Goal: Task Accomplishment & Management: Use online tool/utility

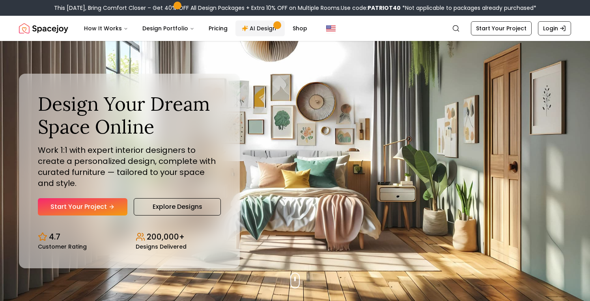
click at [253, 28] on link "AI Design" at bounding box center [259, 29] width 49 height 16
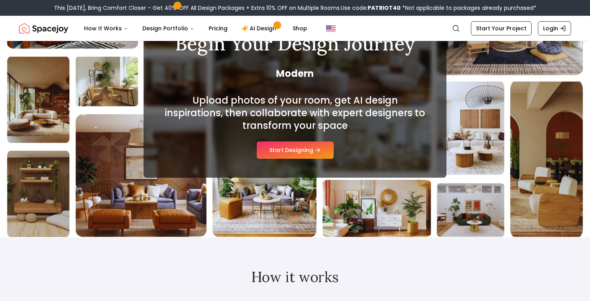
scroll to position [83, 0]
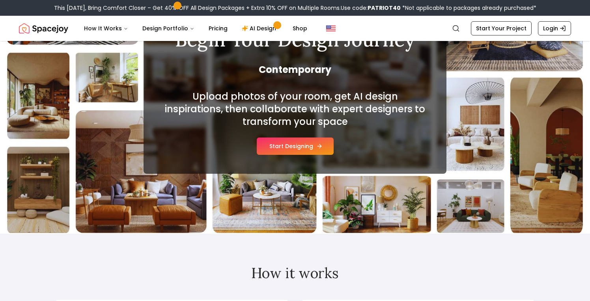
click at [284, 147] on button "Start Designing" at bounding box center [295, 146] width 77 height 17
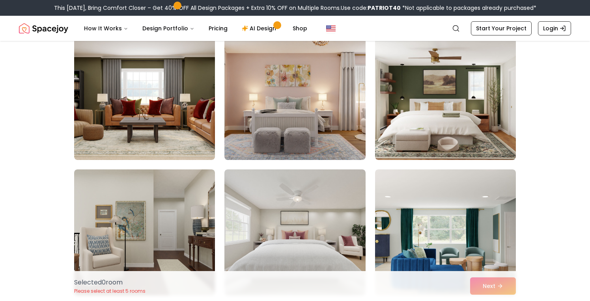
scroll to position [80, 0]
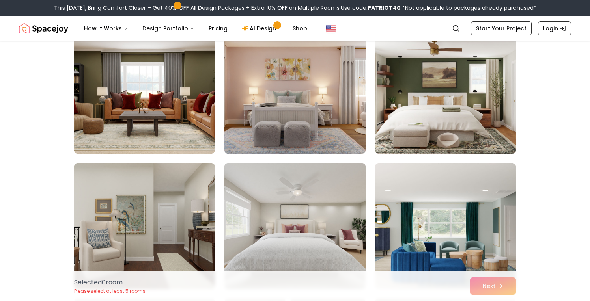
click at [411, 108] on img at bounding box center [445, 90] width 148 height 132
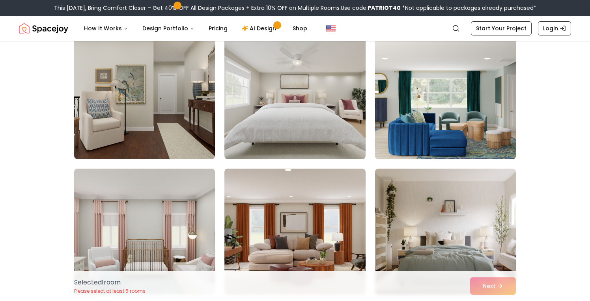
scroll to position [208, 0]
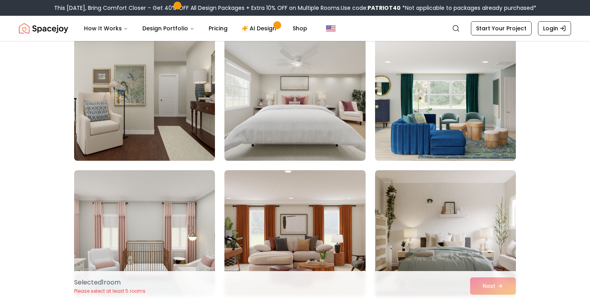
click at [169, 135] on img at bounding box center [145, 98] width 148 height 132
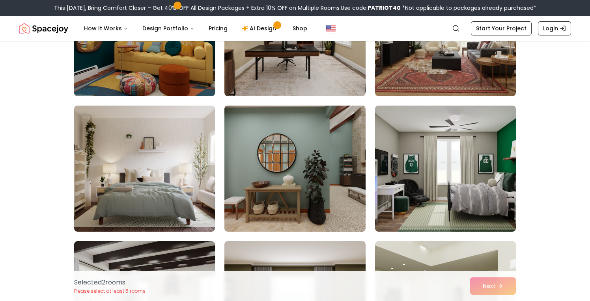
scroll to position [720, 0]
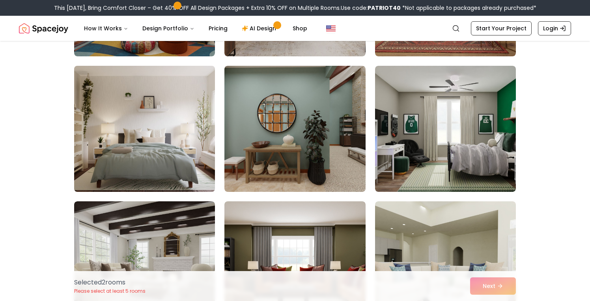
click at [169, 135] on img at bounding box center [145, 129] width 148 height 132
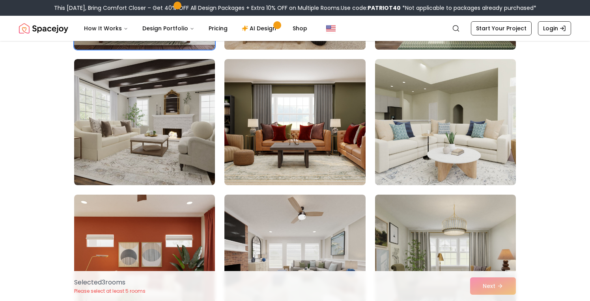
scroll to position [871, 0]
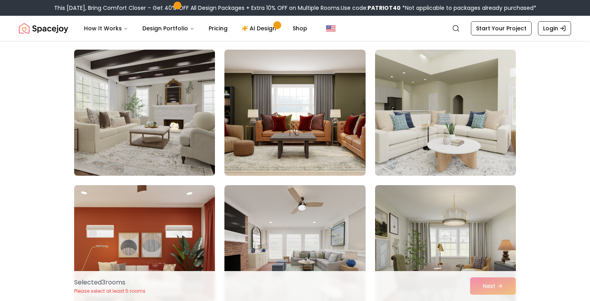
click at [121, 129] on img at bounding box center [145, 113] width 148 height 132
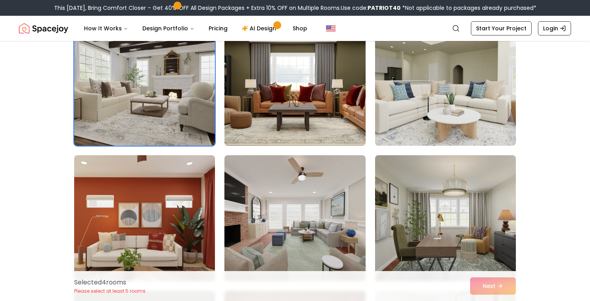
scroll to position [901, 0]
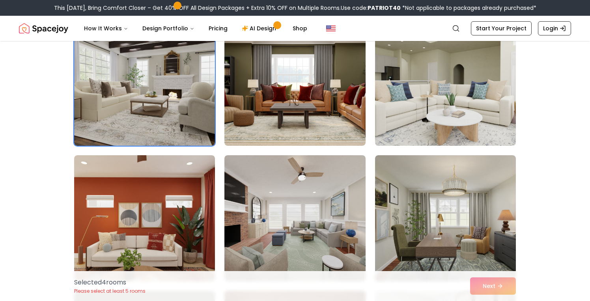
click at [457, 109] on img at bounding box center [445, 83] width 148 height 132
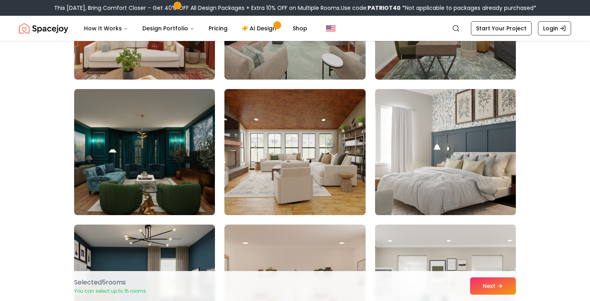
scroll to position [1142, 0]
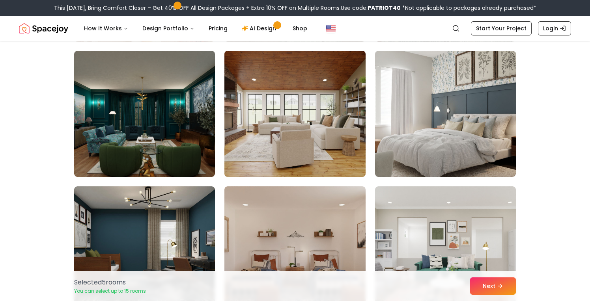
click at [295, 126] on img at bounding box center [295, 114] width 148 height 132
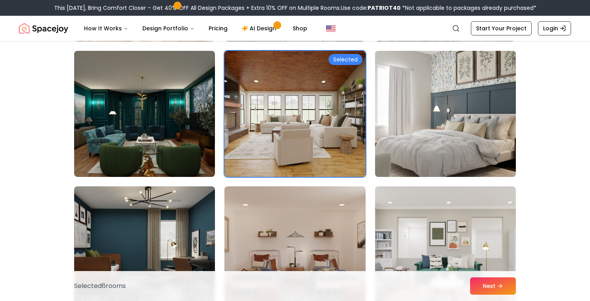
click at [474, 127] on img at bounding box center [445, 114] width 148 height 132
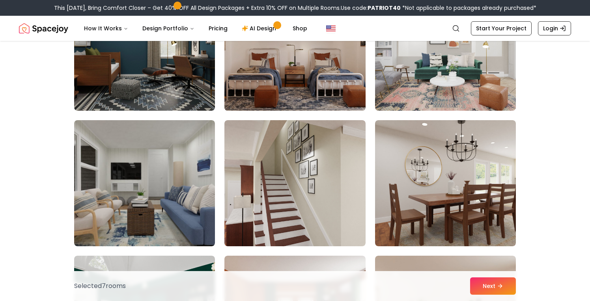
scroll to position [1392, 0]
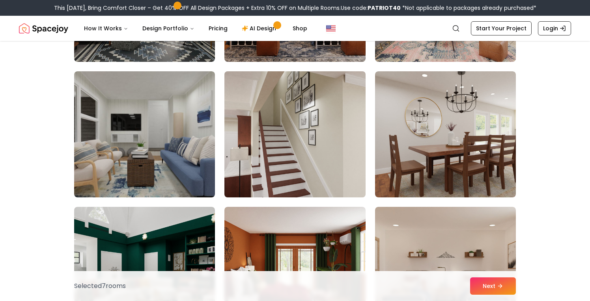
click at [295, 133] on img at bounding box center [295, 134] width 148 height 132
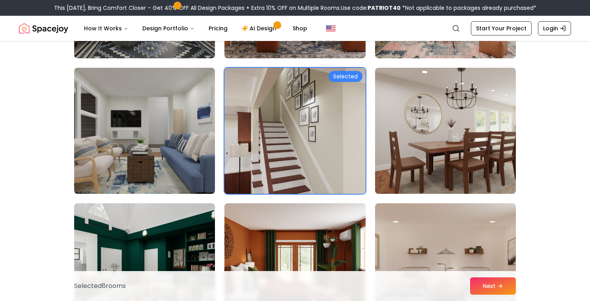
scroll to position [1397, 0]
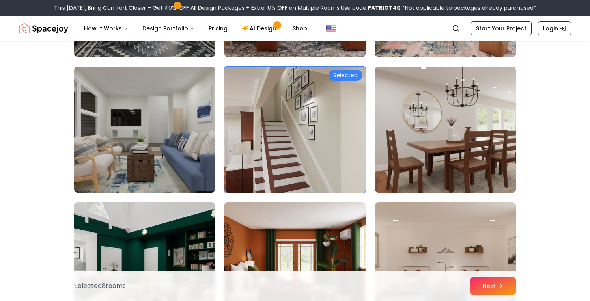
click at [437, 130] on img at bounding box center [445, 129] width 148 height 132
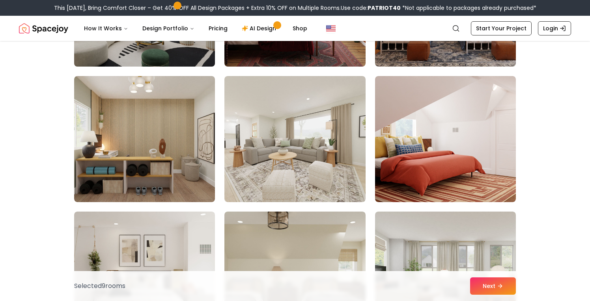
scroll to position [1694, 0]
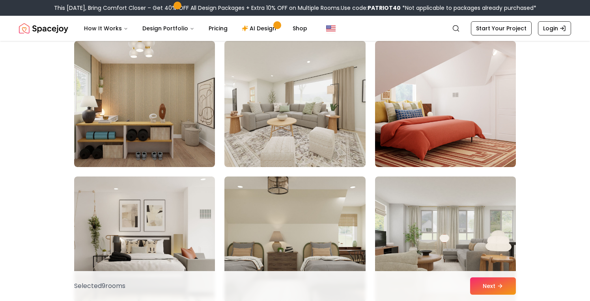
click at [289, 133] on img at bounding box center [295, 104] width 148 height 132
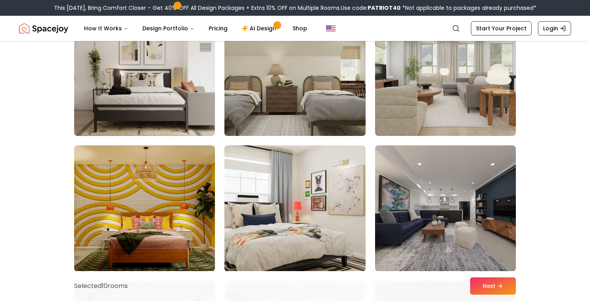
scroll to position [1863, 0]
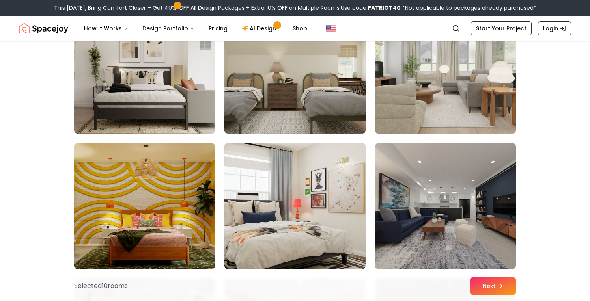
click at [448, 76] on img at bounding box center [445, 70] width 148 height 132
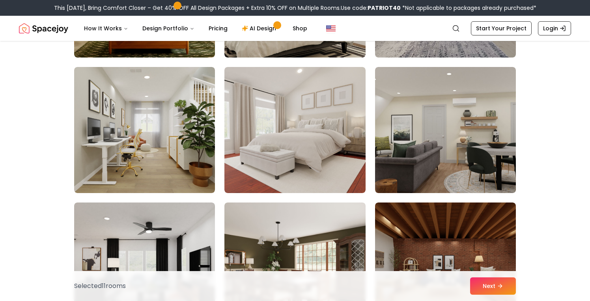
scroll to position [2082, 0]
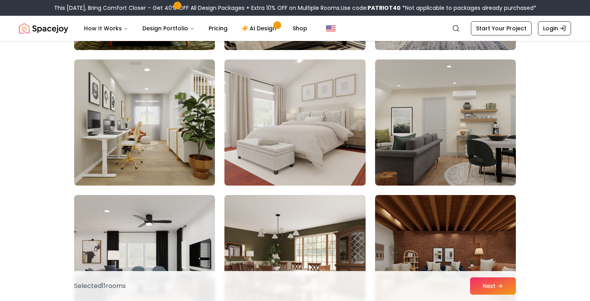
click at [291, 144] on img at bounding box center [295, 122] width 148 height 132
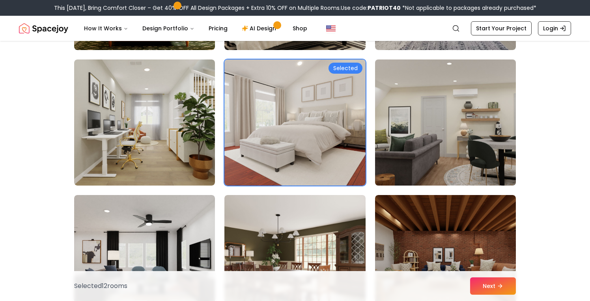
click at [442, 142] on img at bounding box center [445, 122] width 148 height 132
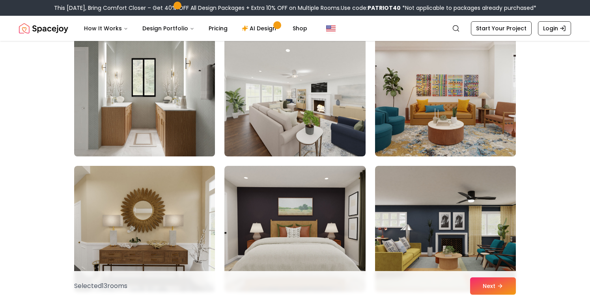
scroll to position [2386, 0]
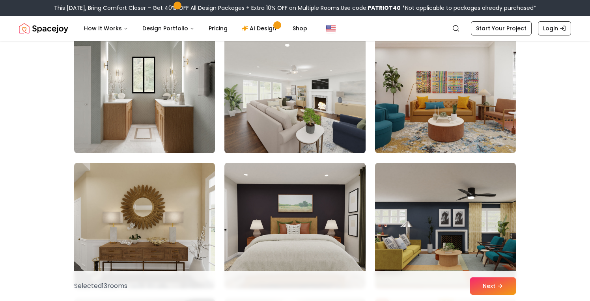
click at [305, 113] on img at bounding box center [295, 90] width 148 height 132
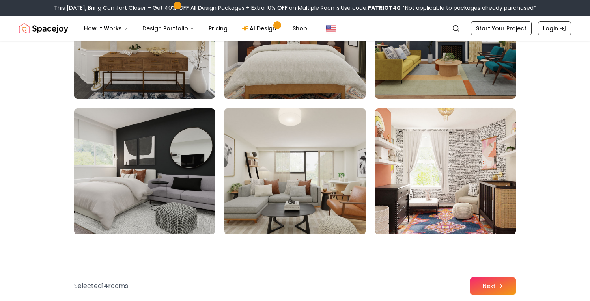
scroll to position [2579, 0]
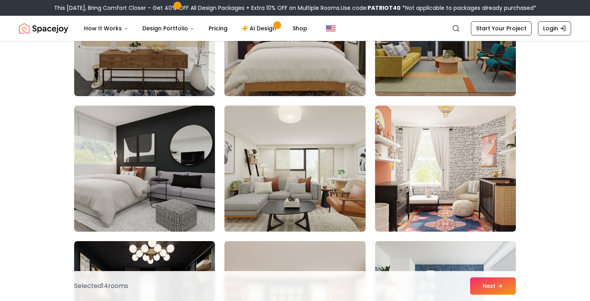
click at [297, 156] on img at bounding box center [295, 169] width 148 height 132
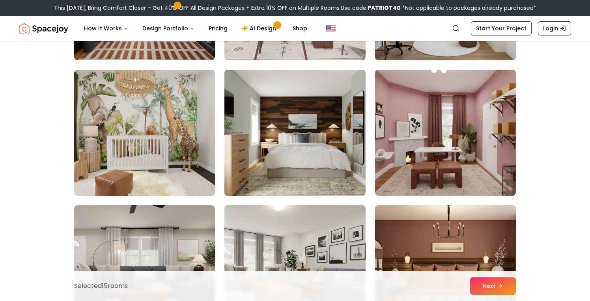
scroll to position [2898, 0]
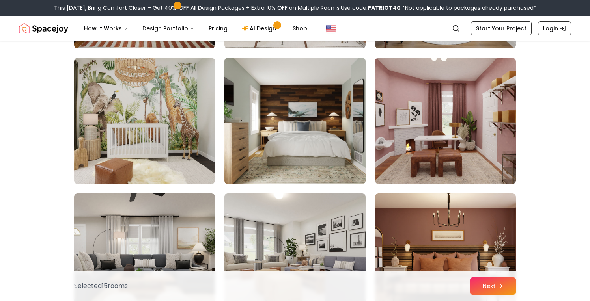
click at [297, 147] on img at bounding box center [295, 121] width 148 height 132
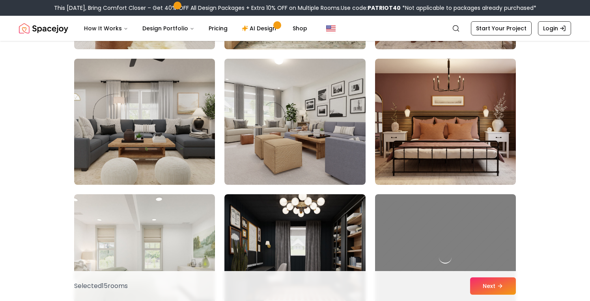
scroll to position [3052, 0]
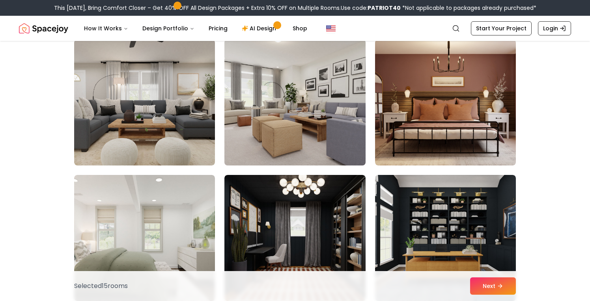
click at [290, 131] on img at bounding box center [295, 102] width 148 height 132
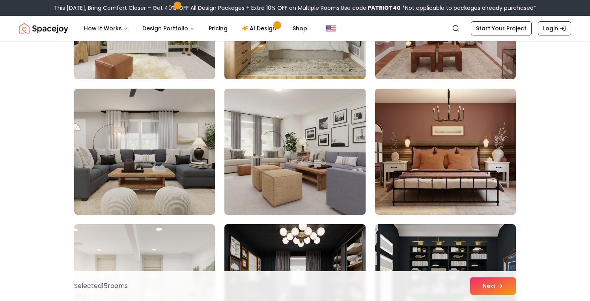
scroll to position [3002, 0]
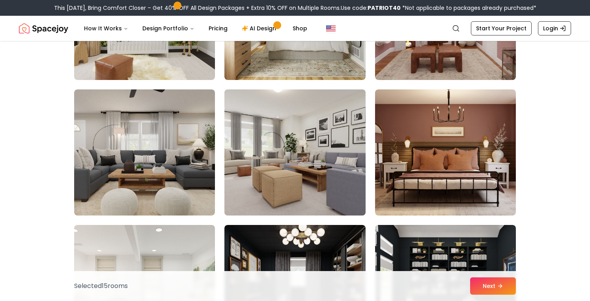
click at [298, 134] on img at bounding box center [295, 152] width 148 height 132
click at [294, 151] on img at bounding box center [295, 152] width 148 height 132
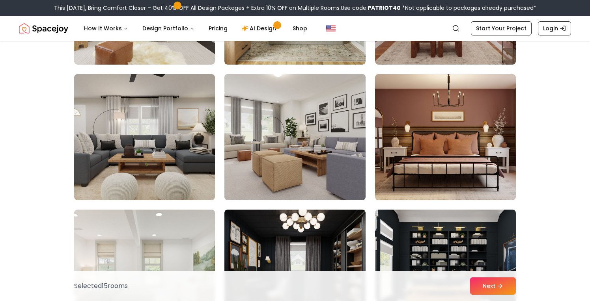
scroll to position [3020, 0]
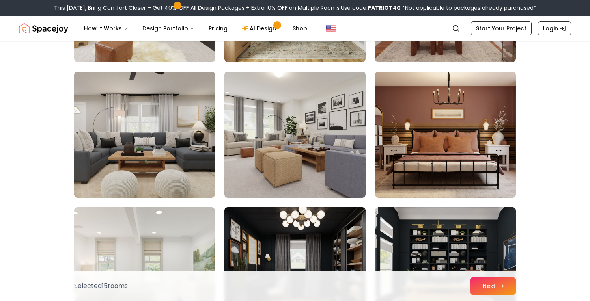
click at [491, 283] on button "Next" at bounding box center [493, 286] width 46 height 17
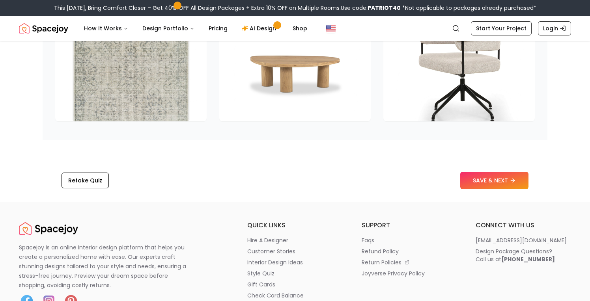
scroll to position [1256, 0]
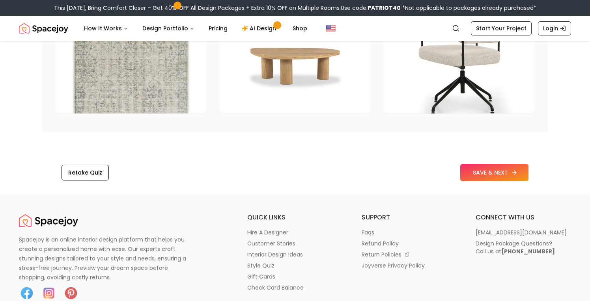
click at [483, 164] on button "SAVE & NEXT" at bounding box center [494, 172] width 68 height 17
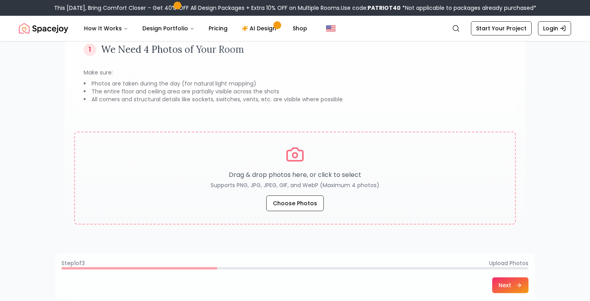
scroll to position [73, 0]
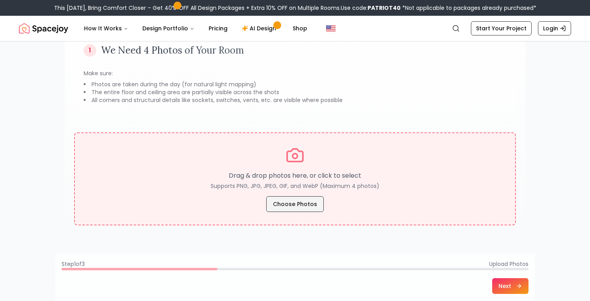
click at [298, 205] on button "Choose Photos" at bounding box center [295, 204] width 58 height 16
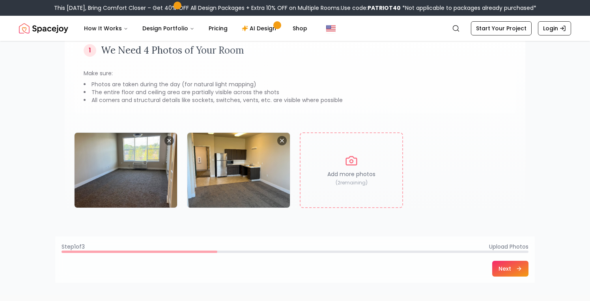
click at [506, 268] on button "Next" at bounding box center [510, 269] width 36 height 16
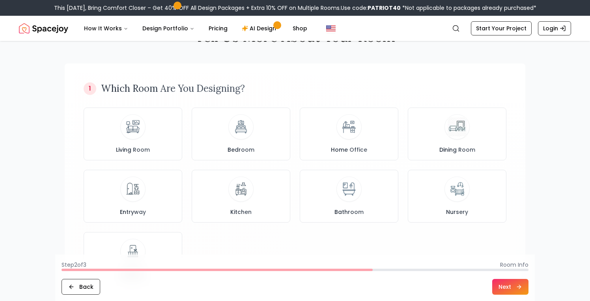
scroll to position [36, 0]
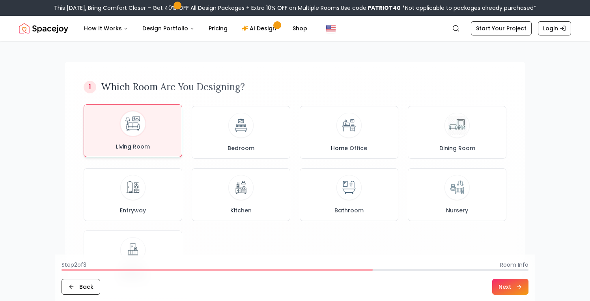
click at [144, 121] on div at bounding box center [132, 123] width 25 height 25
click at [509, 287] on button "Next" at bounding box center [510, 287] width 36 height 16
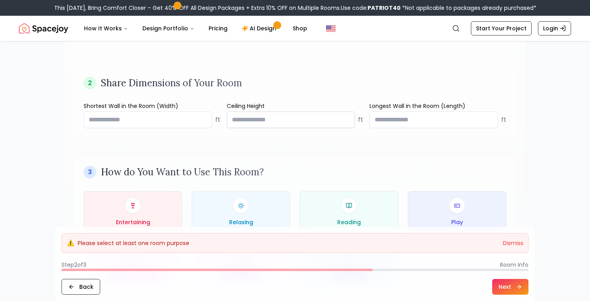
scroll to position [280, 0]
click at [146, 120] on input "number" at bounding box center [148, 120] width 129 height 17
type input "**"
click at [275, 119] on input "number" at bounding box center [291, 120] width 129 height 17
type input "*"
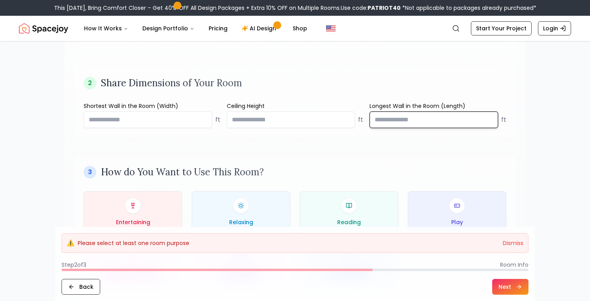
click at [414, 119] on input "number" at bounding box center [433, 120] width 129 height 17
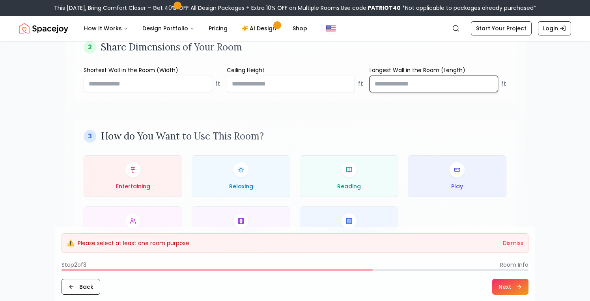
scroll to position [356, 0]
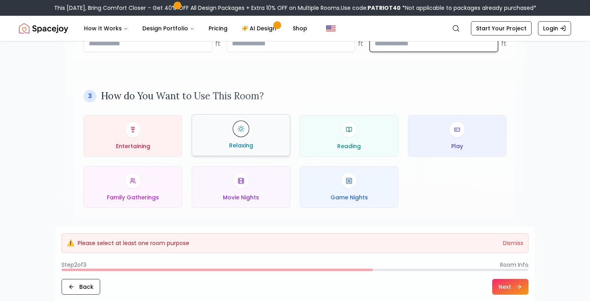
type input "**"
click at [254, 133] on div "Relaxing" at bounding box center [240, 135] width 85 height 28
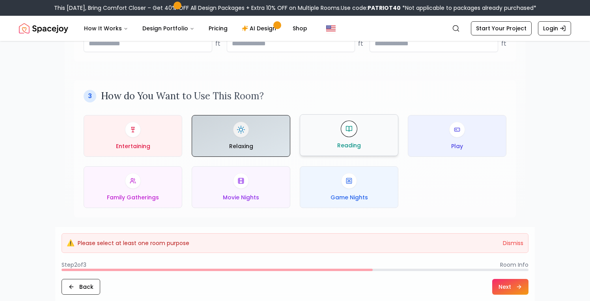
click at [348, 139] on div "Reading" at bounding box center [348, 135] width 85 height 28
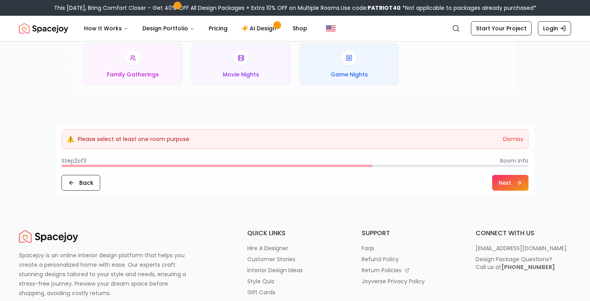
scroll to position [482, 0]
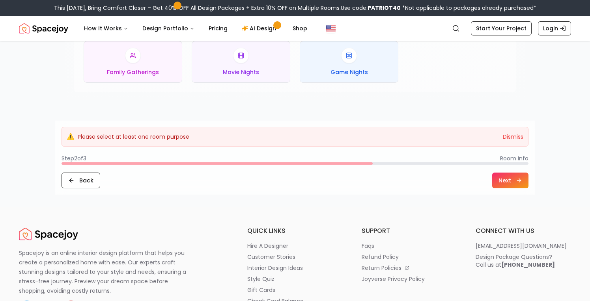
click at [507, 181] on button "Next" at bounding box center [510, 181] width 36 height 16
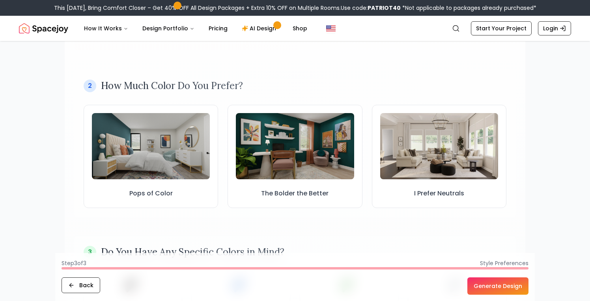
scroll to position [214, 0]
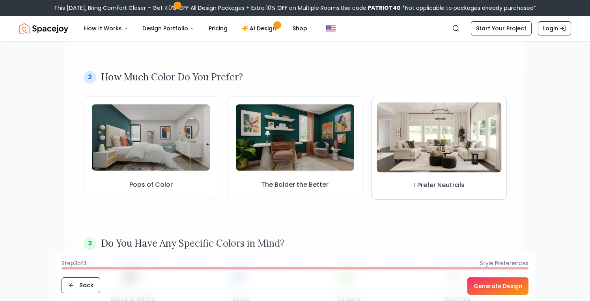
click at [414, 142] on img at bounding box center [439, 138] width 125 height 70
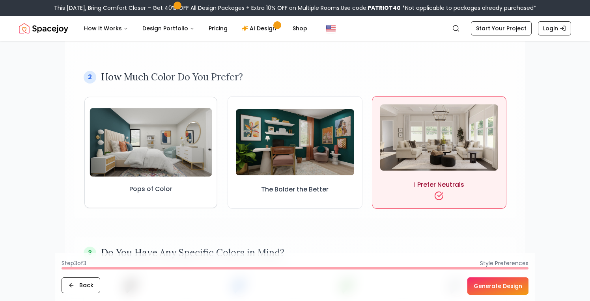
click at [181, 145] on img at bounding box center [151, 142] width 122 height 69
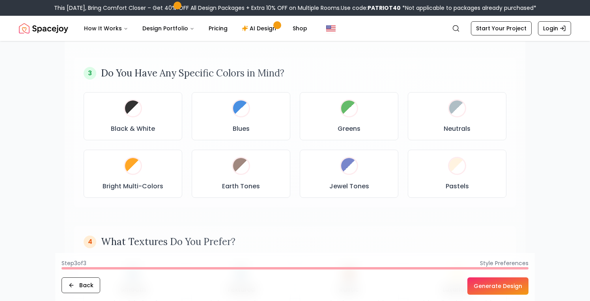
scroll to position [400, 0]
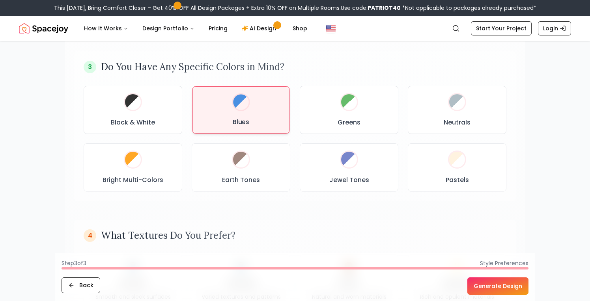
click at [248, 106] on div at bounding box center [240, 102] width 19 height 19
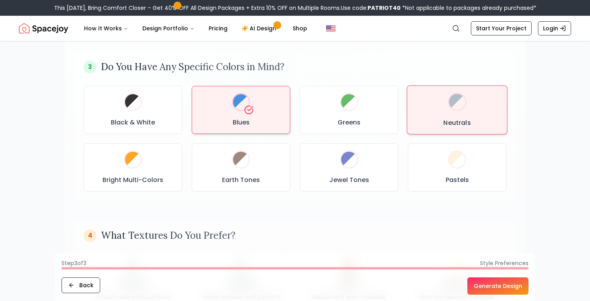
click at [454, 115] on div "Neutrals" at bounding box center [457, 109] width 87 height 35
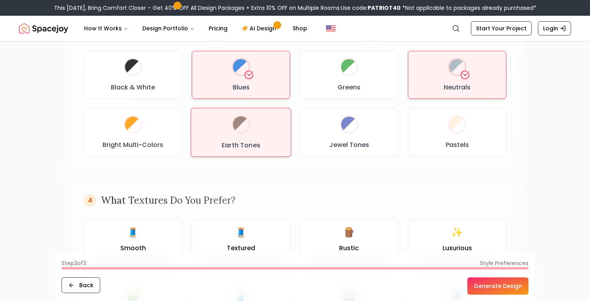
scroll to position [440, 0]
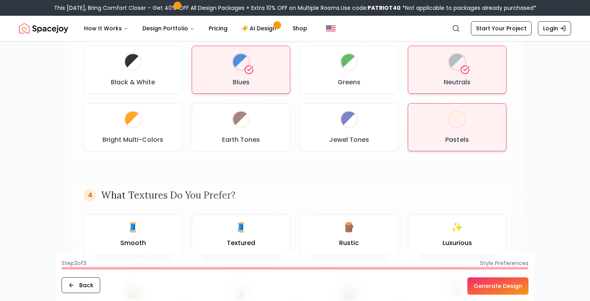
click at [455, 137] on h3 "Pastels" at bounding box center [456, 139] width 23 height 9
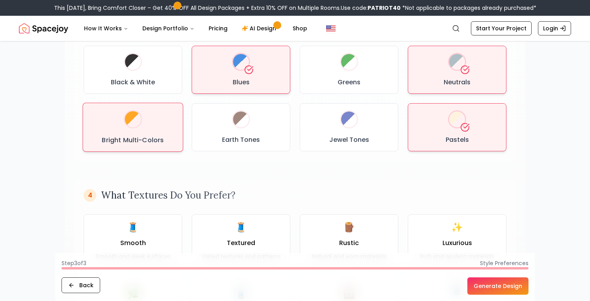
click at [151, 135] on div "Bright Multi-Colors" at bounding box center [133, 127] width 87 height 35
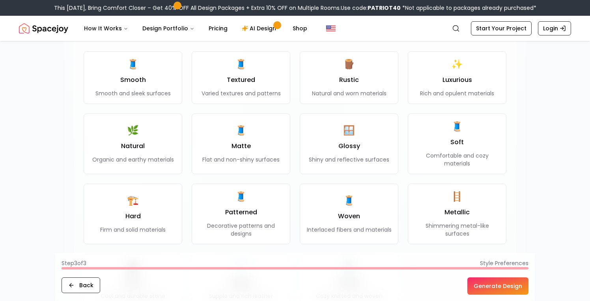
scroll to position [604, 0]
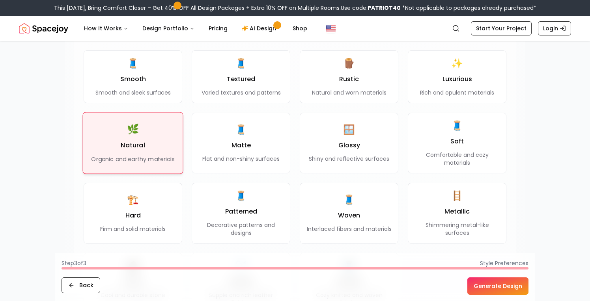
click at [155, 128] on div "🌿 Natural Organic and earthy materials" at bounding box center [132, 143] width 83 height 40
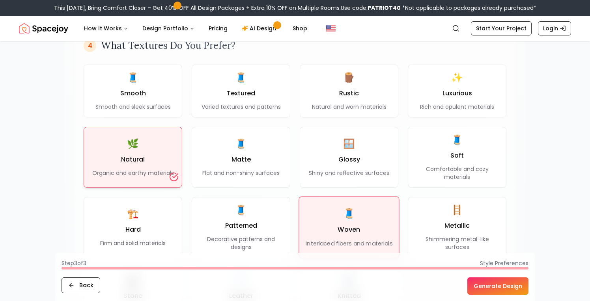
scroll to position [573, 0]
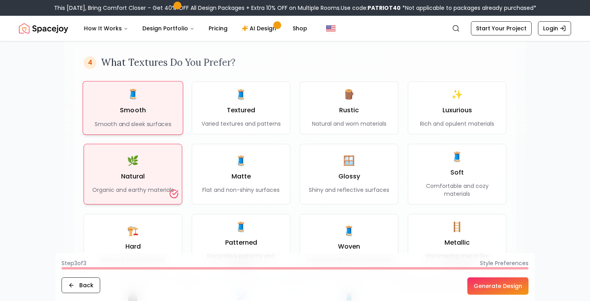
click at [140, 108] on h3 "Smooth" at bounding box center [133, 110] width 26 height 9
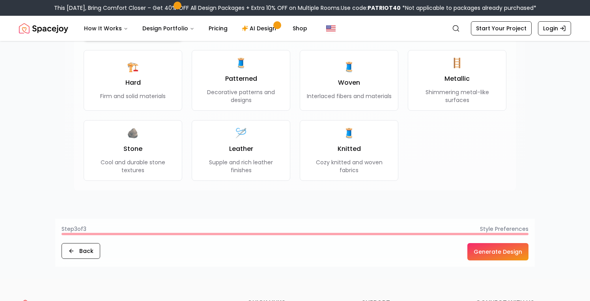
scroll to position [741, 0]
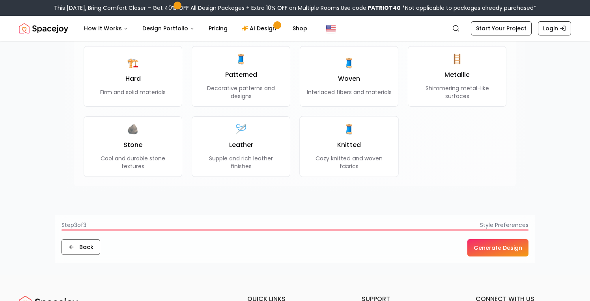
click at [493, 248] on button "Generate Design" at bounding box center [497, 247] width 61 height 17
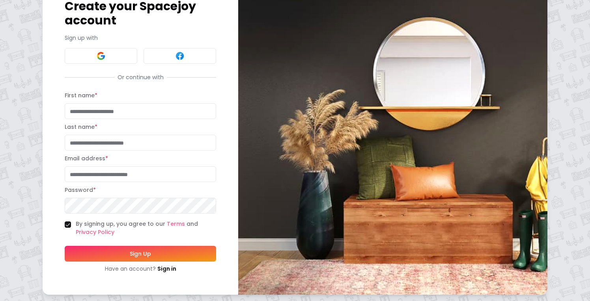
scroll to position [46, 0]
click at [167, 268] on link "Sign in" at bounding box center [166, 269] width 19 height 8
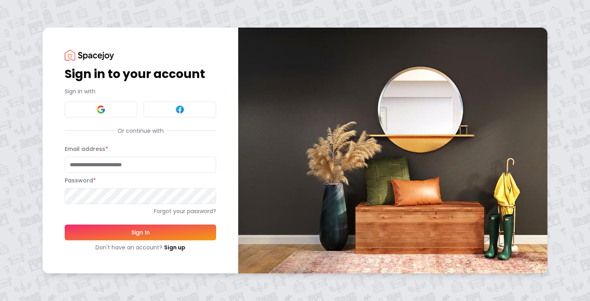
type input "**********"
click at [140, 232] on button "Sign In" at bounding box center [140, 233] width 151 height 16
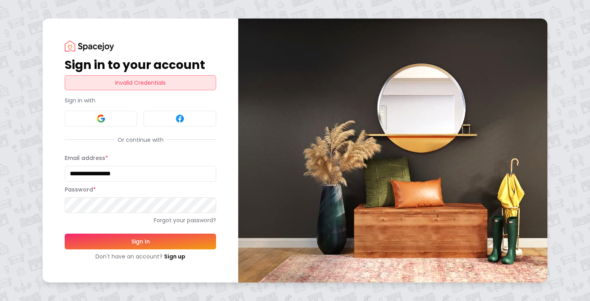
click at [139, 241] on button "Sign In" at bounding box center [140, 242] width 151 height 16
click at [173, 258] on link "Sign up" at bounding box center [174, 257] width 21 height 8
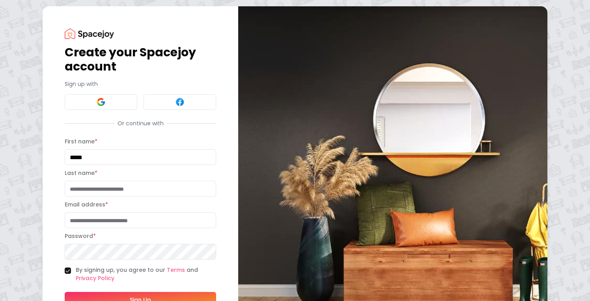
type input "*****"
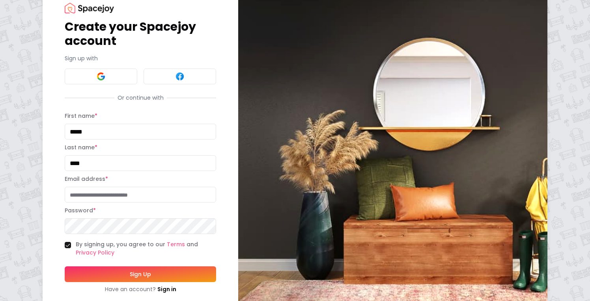
scroll to position [29, 0]
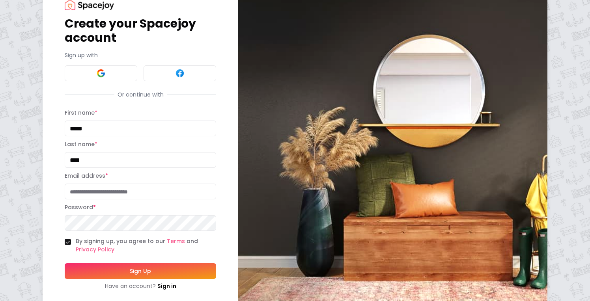
type input "****"
type input "**********"
click at [147, 267] on button "Sign Up" at bounding box center [140, 271] width 151 height 16
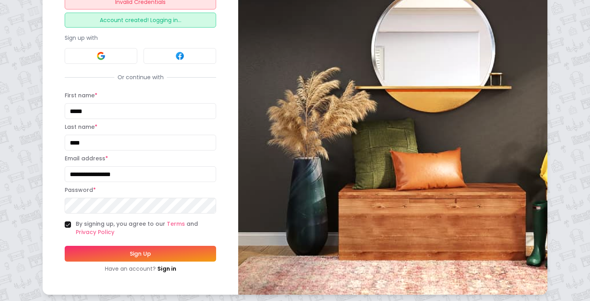
scroll to position [82, 0]
click at [167, 268] on link "Sign in" at bounding box center [166, 269] width 19 height 8
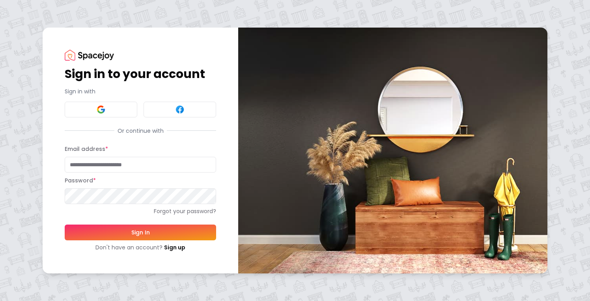
click at [156, 231] on button "Sign In" at bounding box center [140, 233] width 151 height 16
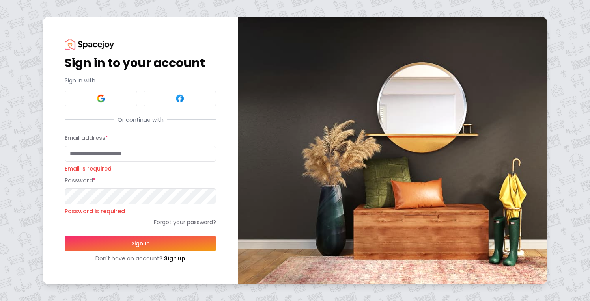
type input "**********"
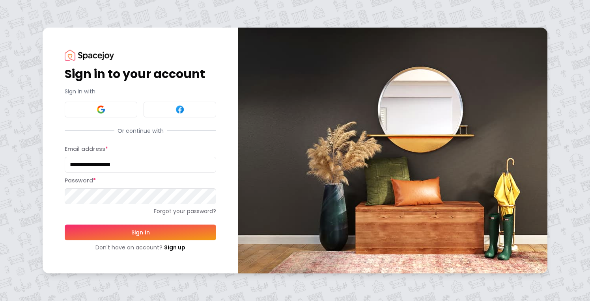
click at [156, 231] on button "Sign In" at bounding box center [140, 233] width 151 height 16
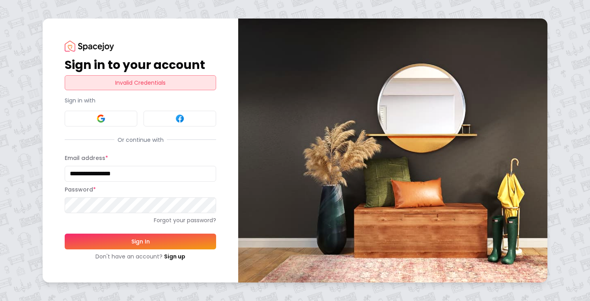
click at [150, 238] on button "Sign In" at bounding box center [140, 242] width 151 height 16
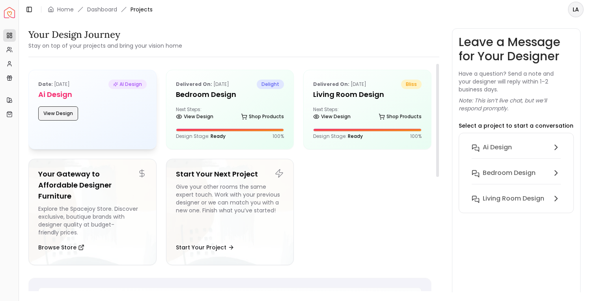
click at [70, 112] on button "View Design" at bounding box center [58, 113] width 40 height 14
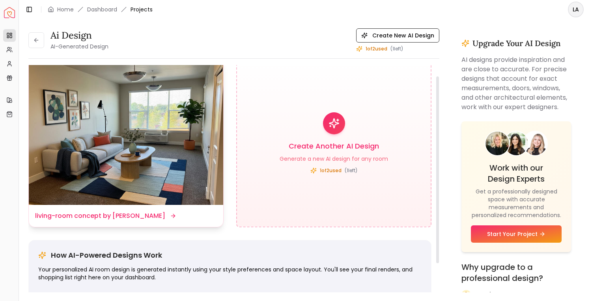
scroll to position [13, 0]
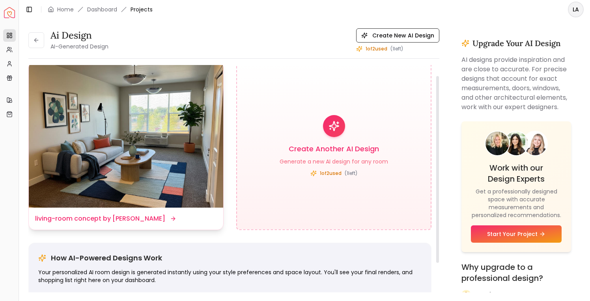
click at [101, 218] on dd "living-room concept by ai" at bounding box center [100, 218] width 130 height 9
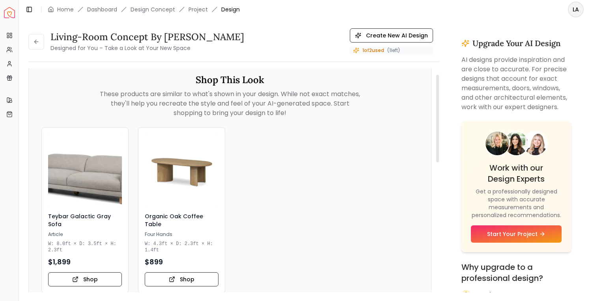
scroll to position [19, 0]
click at [403, 33] on button "Create New AI Design" at bounding box center [391, 35] width 83 height 14
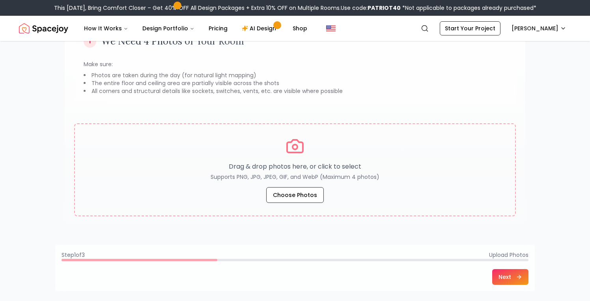
scroll to position [121, 0]
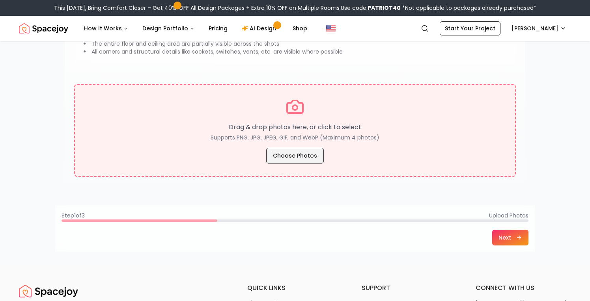
click at [280, 157] on button "Choose Photos" at bounding box center [295, 156] width 58 height 16
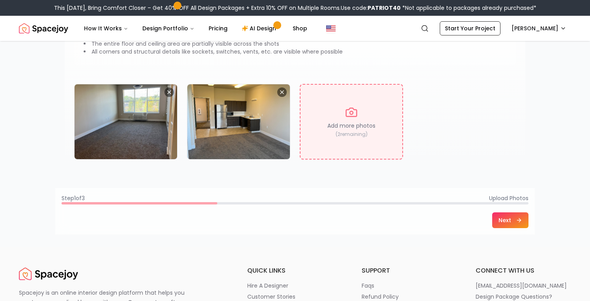
click at [505, 220] on button "Next" at bounding box center [510, 221] width 36 height 16
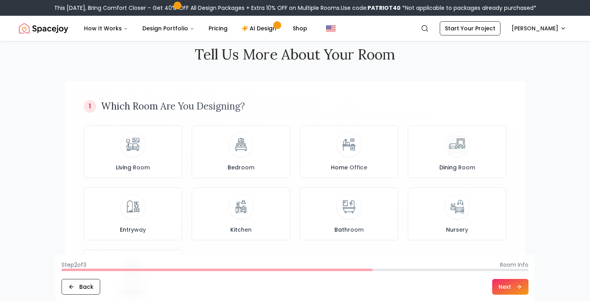
scroll to position [0, 0]
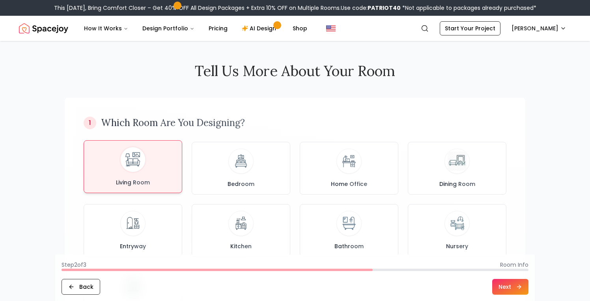
click at [154, 162] on div "Living Room" at bounding box center [132, 166] width 85 height 39
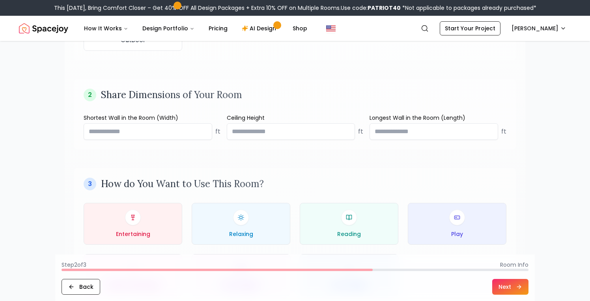
scroll to position [273, 0]
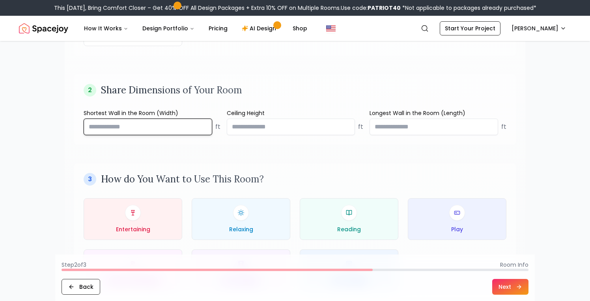
click at [136, 129] on input "number" at bounding box center [148, 127] width 129 height 17
type input "**"
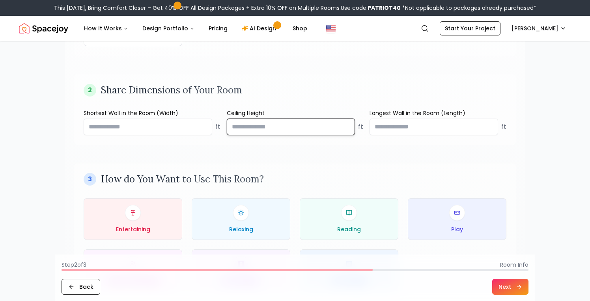
click at [262, 130] on input "number" at bounding box center [291, 127] width 129 height 17
type input "*"
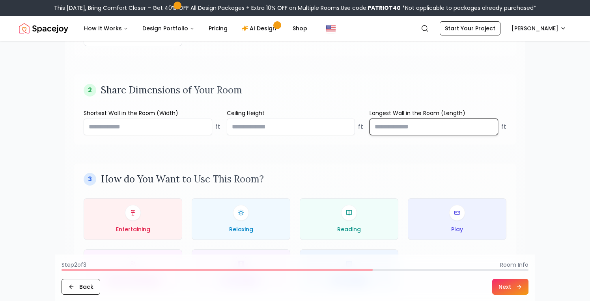
click at [412, 129] on input "number" at bounding box center [433, 127] width 129 height 17
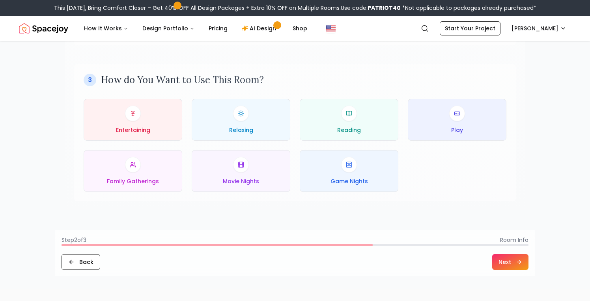
scroll to position [397, 0]
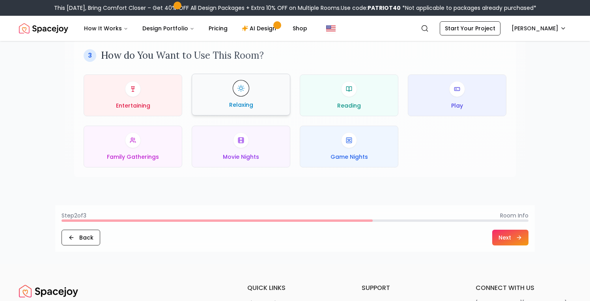
type input "**"
click at [260, 104] on div "Relaxing" at bounding box center [240, 94] width 85 height 28
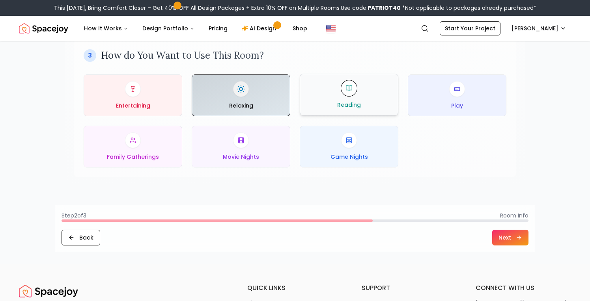
click at [359, 103] on span "Reading" at bounding box center [349, 105] width 24 height 8
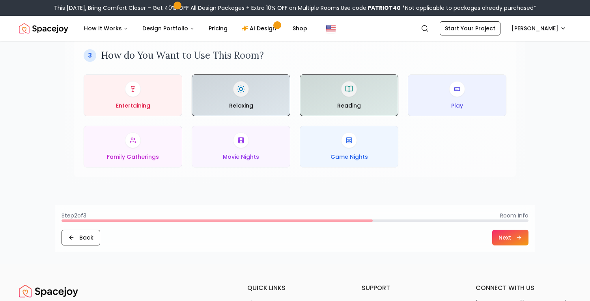
click at [514, 237] on button "Next" at bounding box center [510, 238] width 36 height 16
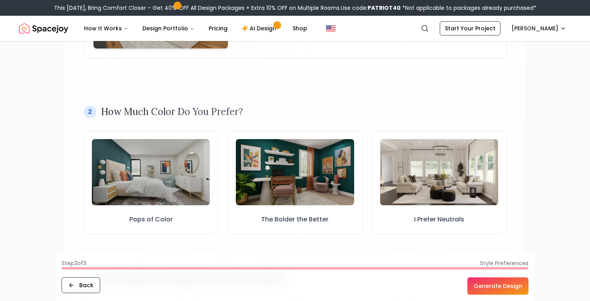
scroll to position [179, 0]
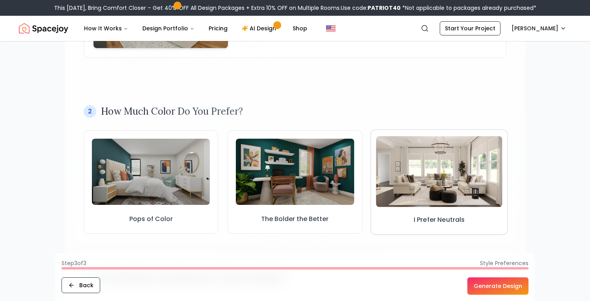
click at [445, 175] on img at bounding box center [439, 171] width 127 height 71
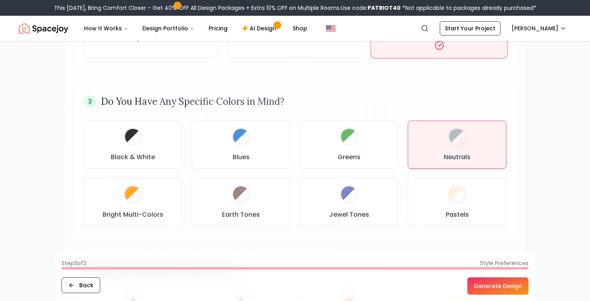
scroll to position [367, 0]
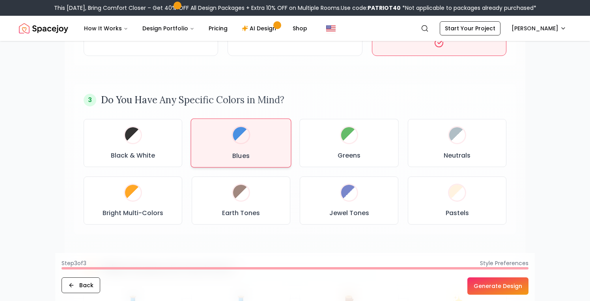
click at [245, 142] on div at bounding box center [241, 135] width 16 height 16
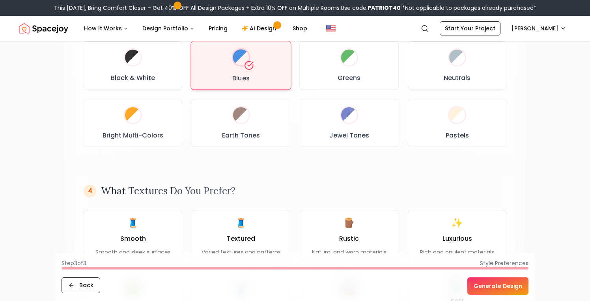
scroll to position [448, 0]
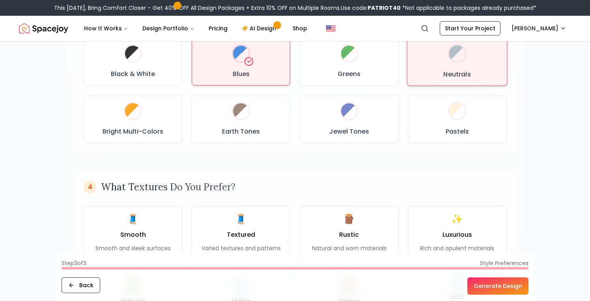
click at [464, 62] on div "Neutrals" at bounding box center [457, 61] width 87 height 35
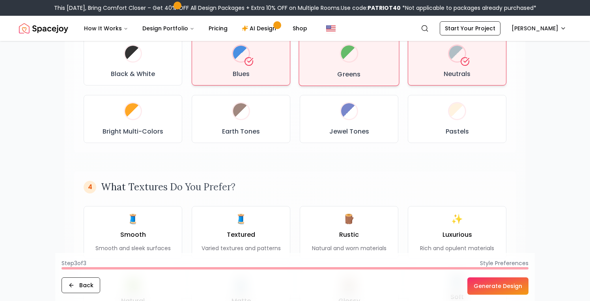
click at [340, 69] on div "Greens" at bounding box center [349, 61] width 87 height 35
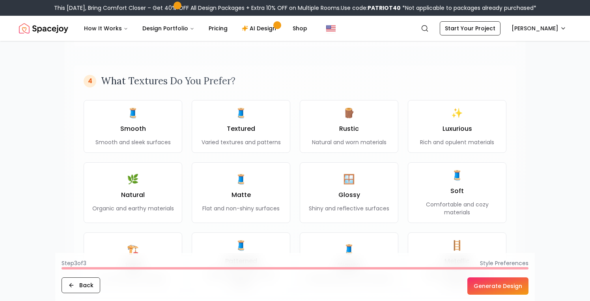
scroll to position [559, 0]
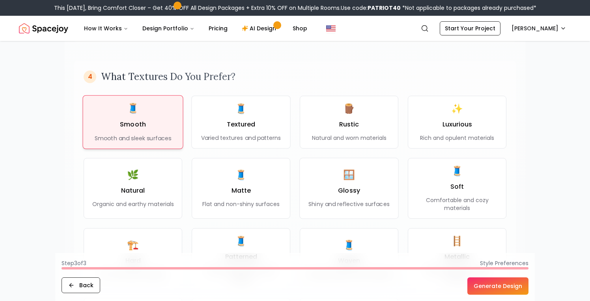
click at [147, 127] on div "🧵 Smooth Smooth and sleek surfaces" at bounding box center [133, 122] width 77 height 40
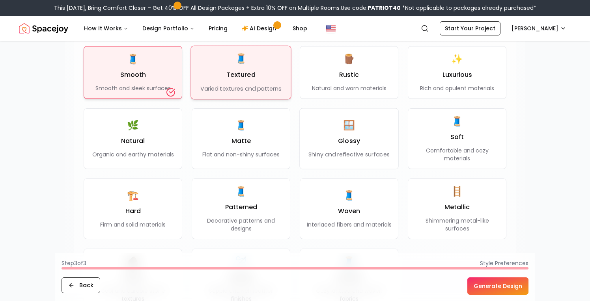
scroll to position [610, 0]
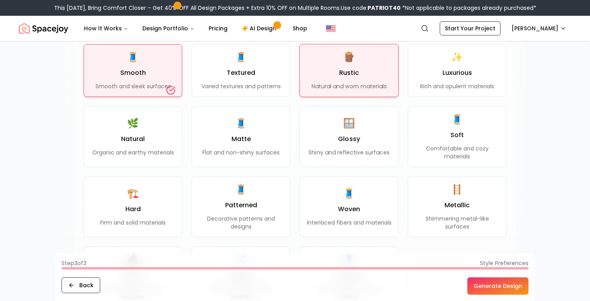
click at [349, 69] on h3 "Rustic" at bounding box center [349, 72] width 20 height 9
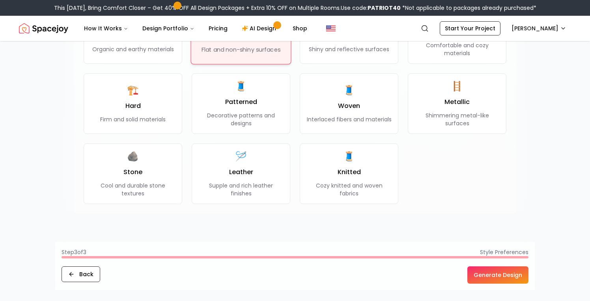
scroll to position [767, 0]
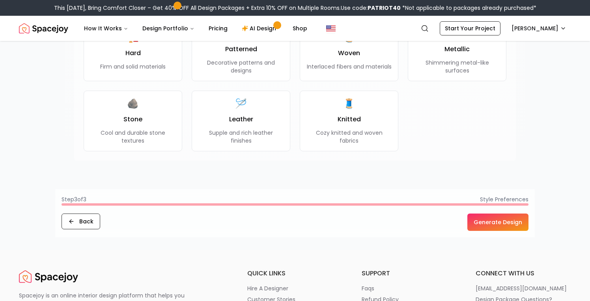
click at [493, 222] on button "Generate Design" at bounding box center [497, 222] width 61 height 17
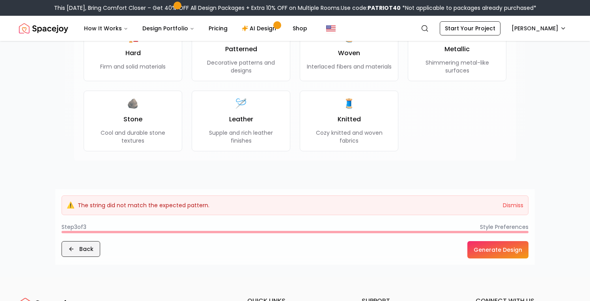
click at [85, 248] on button "Back" at bounding box center [81, 249] width 39 height 16
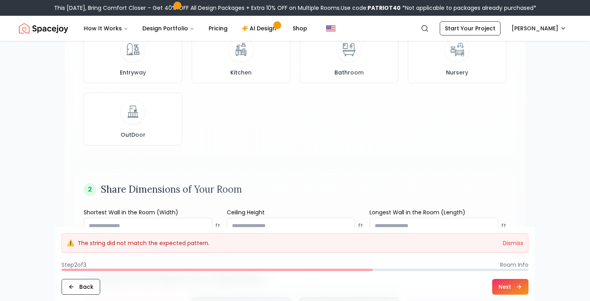
scroll to position [288, 0]
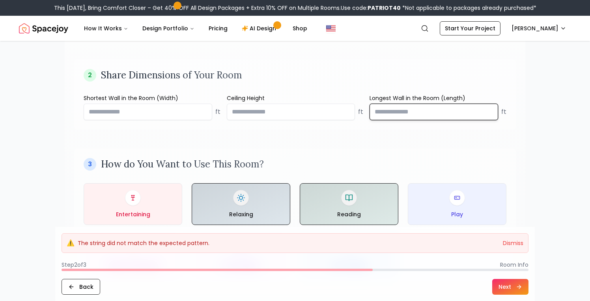
click at [387, 114] on input "**" at bounding box center [433, 112] width 129 height 17
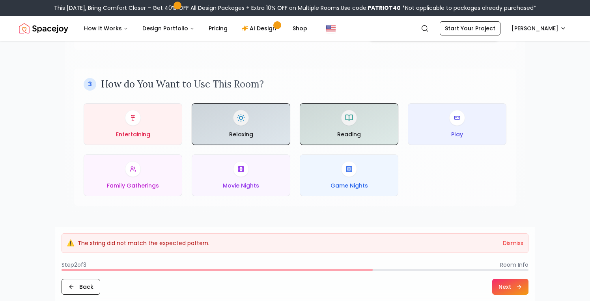
scroll to position [388, 0]
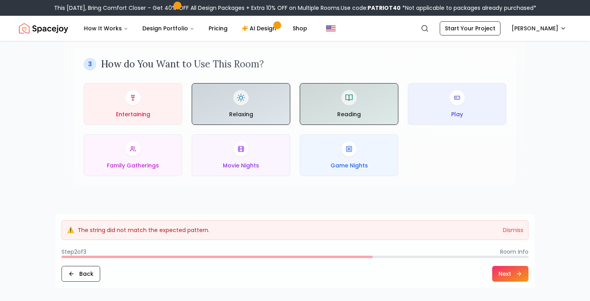
type input "**"
click at [508, 274] on button "Next" at bounding box center [510, 274] width 36 height 16
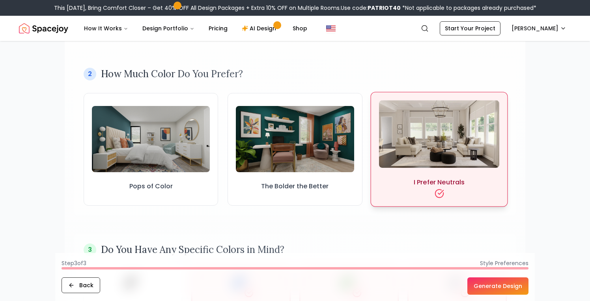
scroll to position [221, 0]
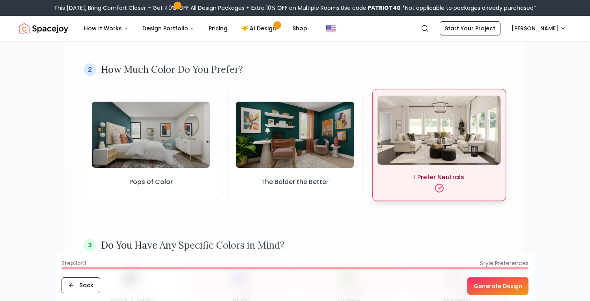
click at [412, 135] on img at bounding box center [438, 129] width 123 height 69
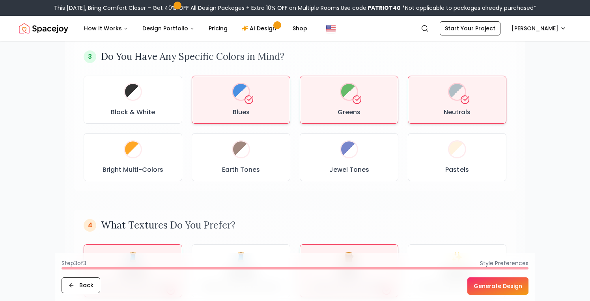
scroll to position [411, 0]
click at [348, 104] on div "Greens" at bounding box center [349, 99] width 85 height 35
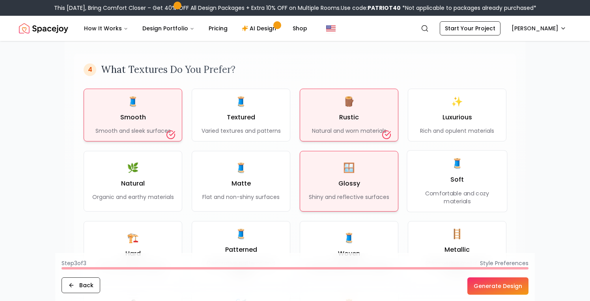
scroll to position [569, 0]
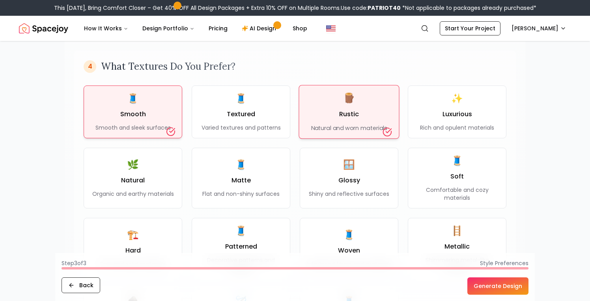
click at [350, 130] on p "Natural and worn materials" at bounding box center [349, 128] width 76 height 8
click at [342, 114] on h3 "Rustic" at bounding box center [349, 114] width 20 height 9
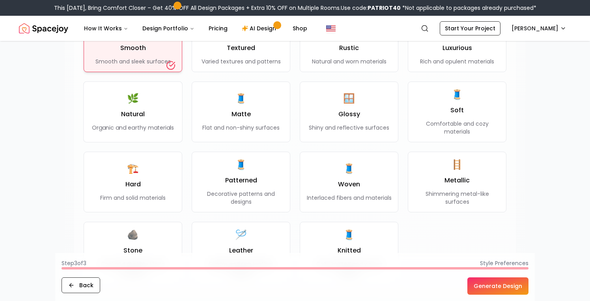
scroll to position [639, 0]
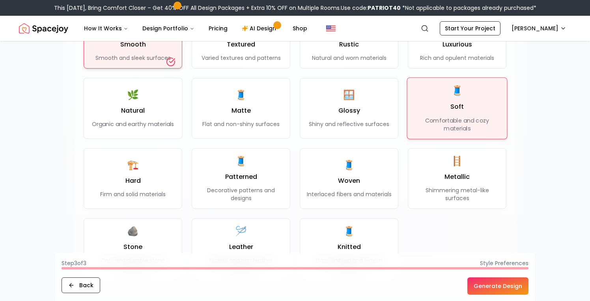
click at [447, 108] on div "🧵 Soft Comfortable and cozy materials" at bounding box center [457, 108] width 87 height 48
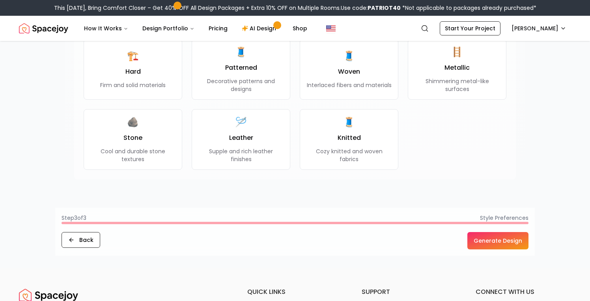
scroll to position [759, 0]
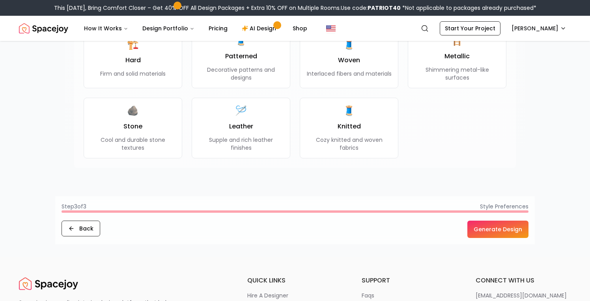
click at [502, 231] on button "Generate Design" at bounding box center [497, 229] width 61 height 17
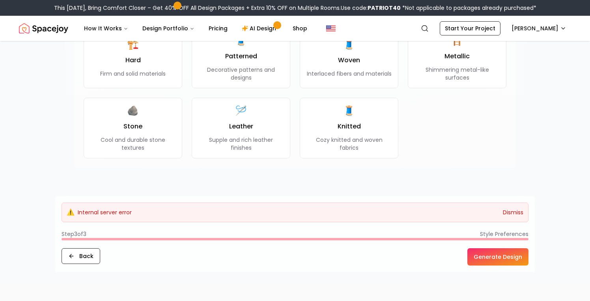
click at [509, 216] on button "Dismiss" at bounding box center [513, 213] width 21 height 8
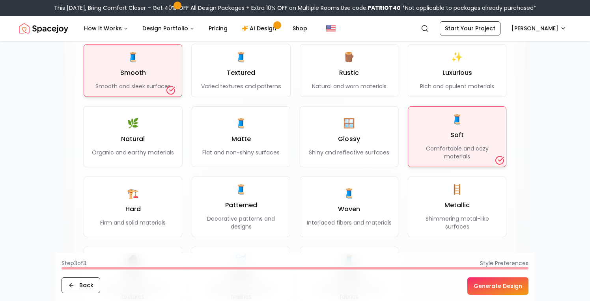
scroll to position [611, 0]
click at [435, 131] on div "🧵 Soft Comfortable and cozy materials" at bounding box center [457, 136] width 87 height 48
click at [435, 131] on div "🧵 Soft Comfortable and cozy materials" at bounding box center [457, 136] width 84 height 47
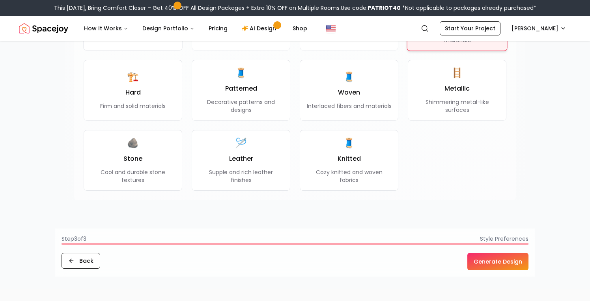
scroll to position [807, 0]
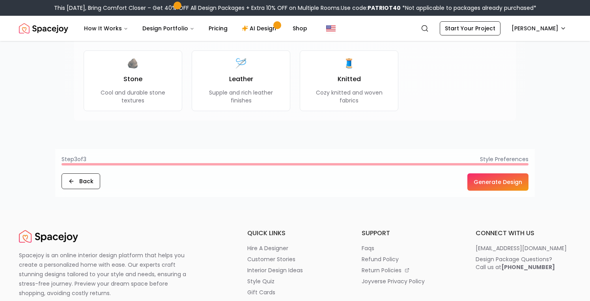
click at [497, 185] on button "Generate Design" at bounding box center [497, 182] width 61 height 17
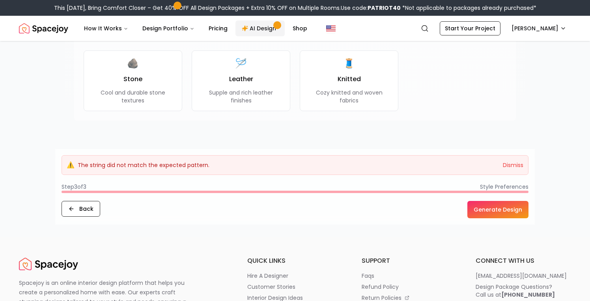
click at [261, 27] on link "AI Design" at bounding box center [259, 29] width 49 height 16
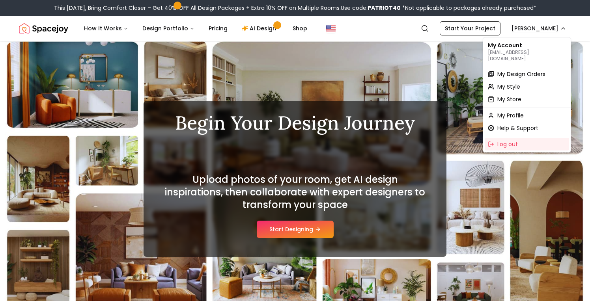
click at [501, 140] on span "Log out" at bounding box center [507, 144] width 21 height 8
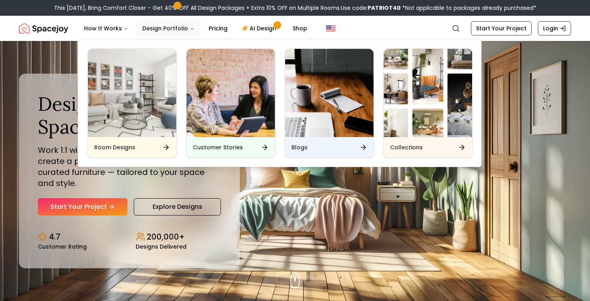
click at [173, 30] on button "Design Portfolio" at bounding box center [168, 29] width 65 height 16
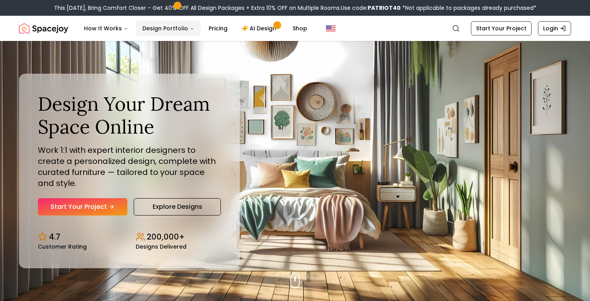
click at [181, 26] on button "Design Portfolio" at bounding box center [168, 29] width 65 height 16
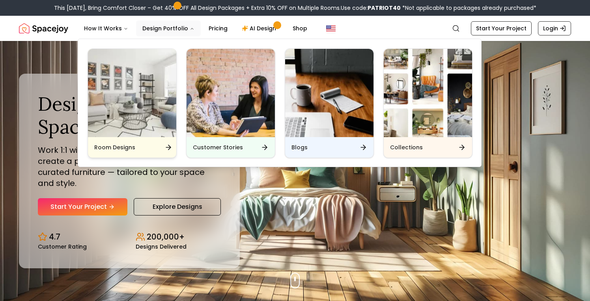
click at [150, 108] on img "Main" at bounding box center [132, 93] width 88 height 88
click at [170, 147] on icon "Main" at bounding box center [169, 147] width 2 height 5
click at [166, 147] on icon "Main" at bounding box center [168, 148] width 8 height 8
click at [134, 80] on img "Main" at bounding box center [132, 93] width 88 height 88
click at [168, 145] on icon "Main" at bounding box center [168, 148] width 8 height 8
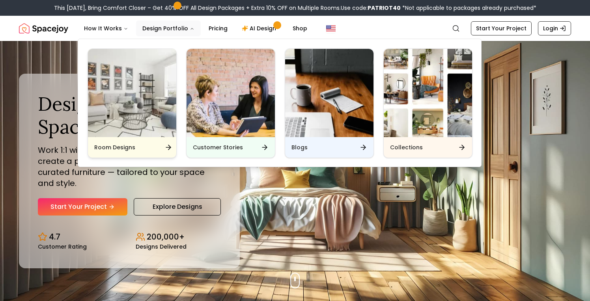
click at [166, 149] on icon "Main" at bounding box center [168, 148] width 8 height 8
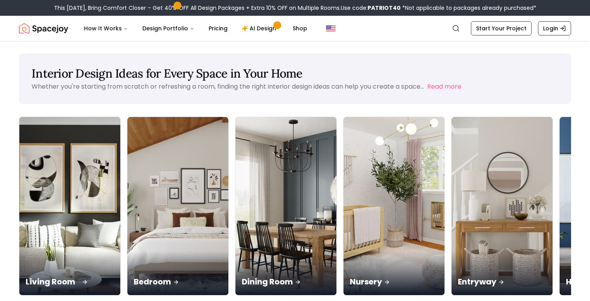
click at [62, 251] on div "Living Room" at bounding box center [69, 273] width 101 height 44
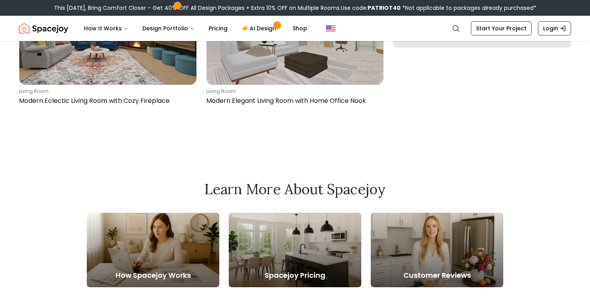
scroll to position [3128, 0]
